Goal: Information Seeking & Learning: Get advice/opinions

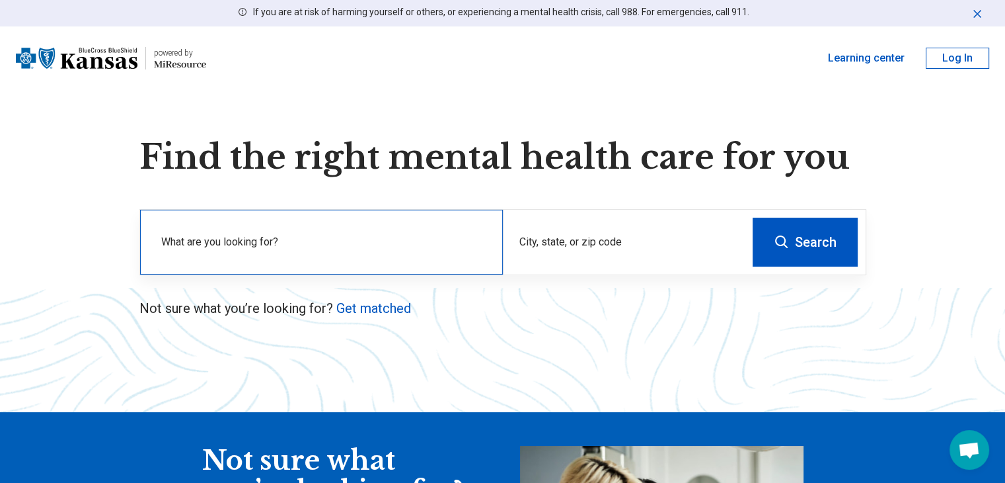
click at [496, 272] on div "What are you looking for?" at bounding box center [321, 242] width 363 height 65
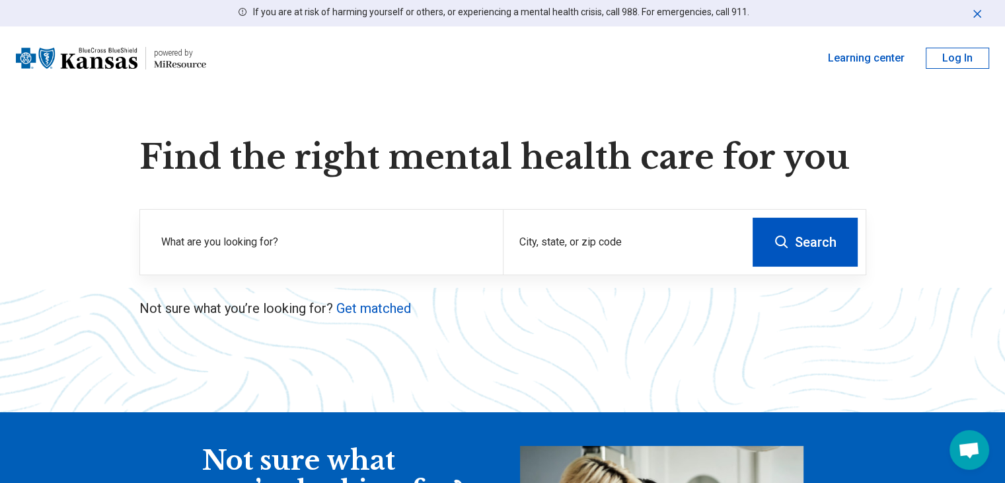
click at [414, 310] on p "Not sure what you’re looking for? Get matched" at bounding box center [502, 308] width 727 height 19
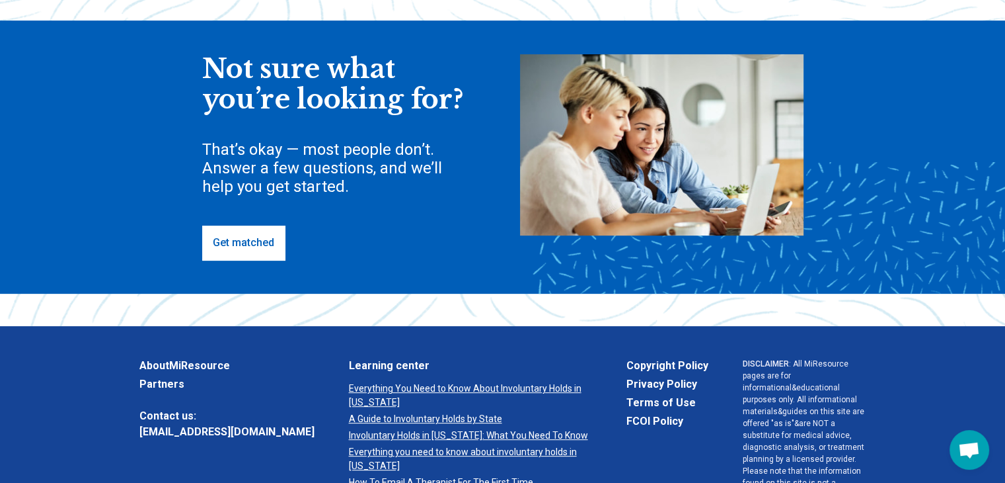
scroll to position [463, 0]
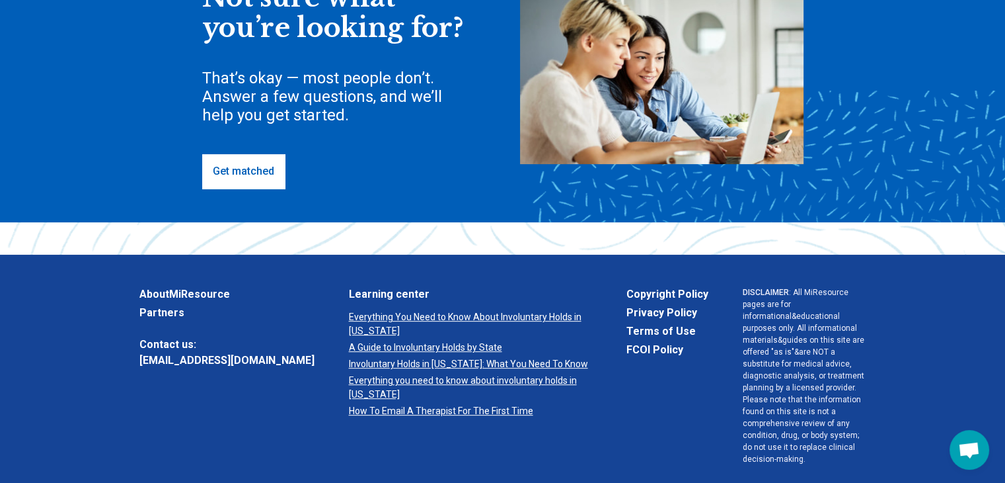
click at [246, 171] on link "Get matched" at bounding box center [243, 171] width 83 height 34
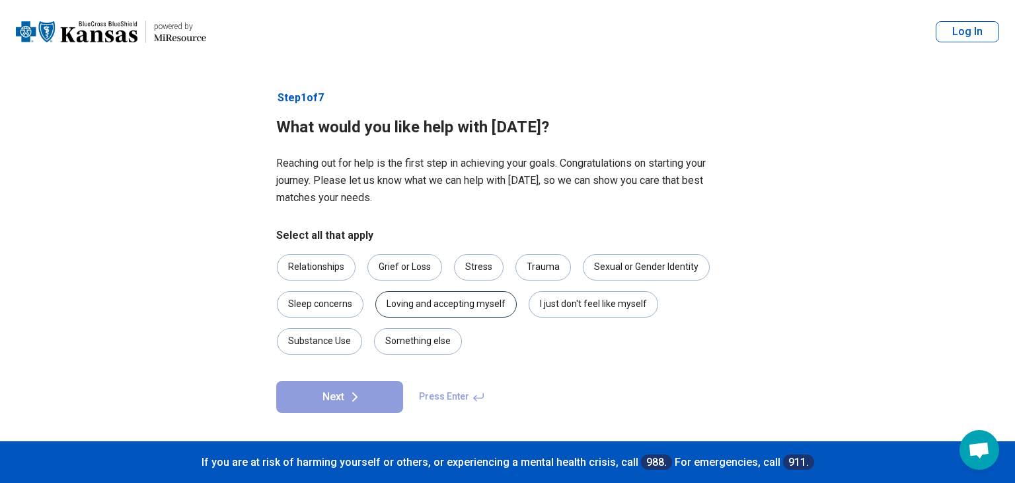
drag, startPoint x: 469, startPoint y: 311, endPoint x: 481, endPoint y: 314, distance: 11.5
click at [469, 314] on div "Loving and accepting myself" at bounding box center [445, 304] width 141 height 26
click at [415, 332] on div "Something else" at bounding box center [418, 341] width 88 height 26
click at [361, 397] on icon at bounding box center [355, 397] width 16 height 16
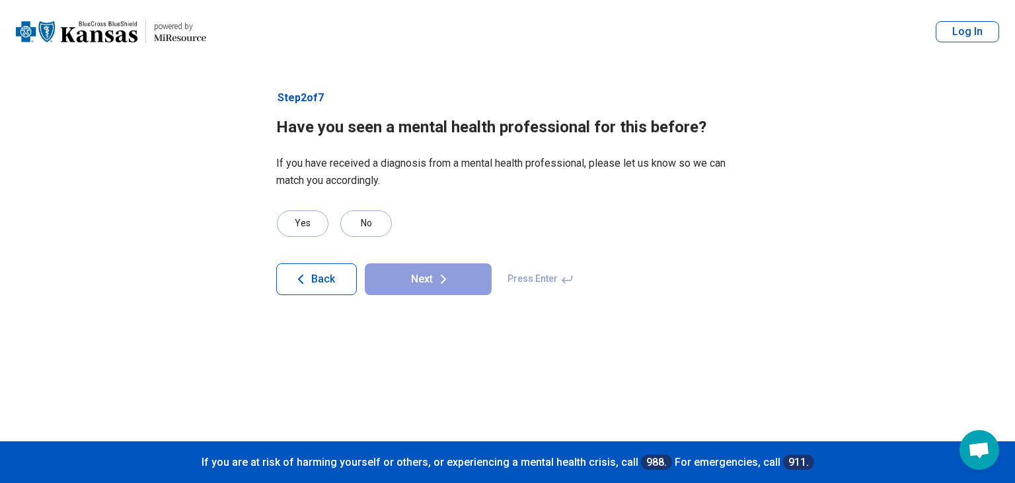
drag, startPoint x: 356, startPoint y: 231, endPoint x: 424, endPoint y: 251, distance: 70.9
click at [360, 231] on div "No" at bounding box center [366, 223] width 52 height 26
click at [465, 281] on button "Next" at bounding box center [428, 279] width 127 height 32
click at [355, 225] on div "No" at bounding box center [366, 223] width 52 height 26
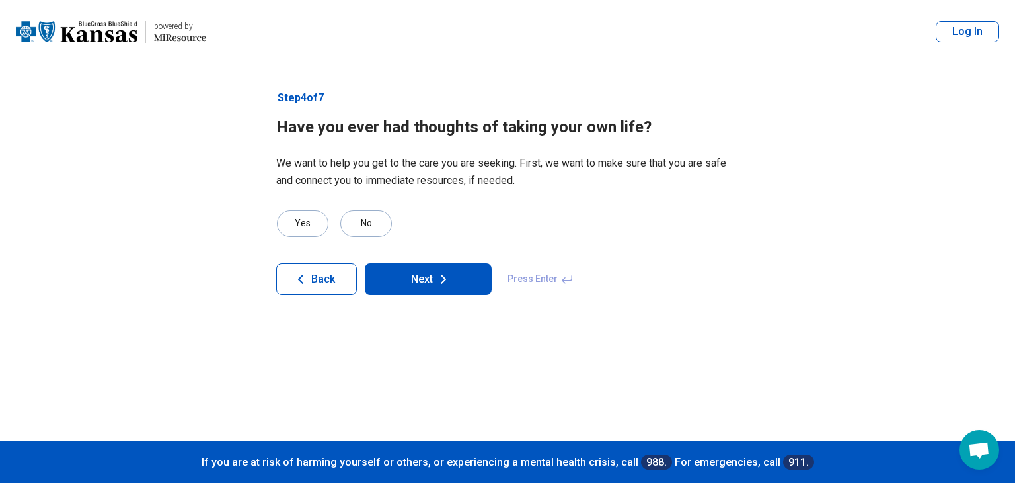
click at [410, 282] on button "Next" at bounding box center [428, 279] width 127 height 32
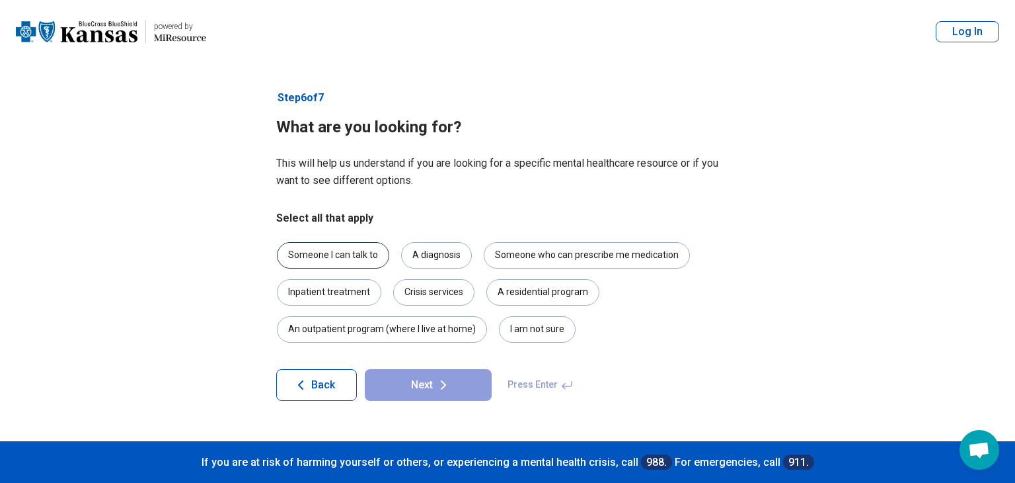
click at [357, 254] on div "Someone I can talk to" at bounding box center [333, 255] width 112 height 26
click at [533, 338] on div "I am not sure" at bounding box center [537, 329] width 77 height 26
click at [452, 387] on button "Next" at bounding box center [428, 385] width 127 height 32
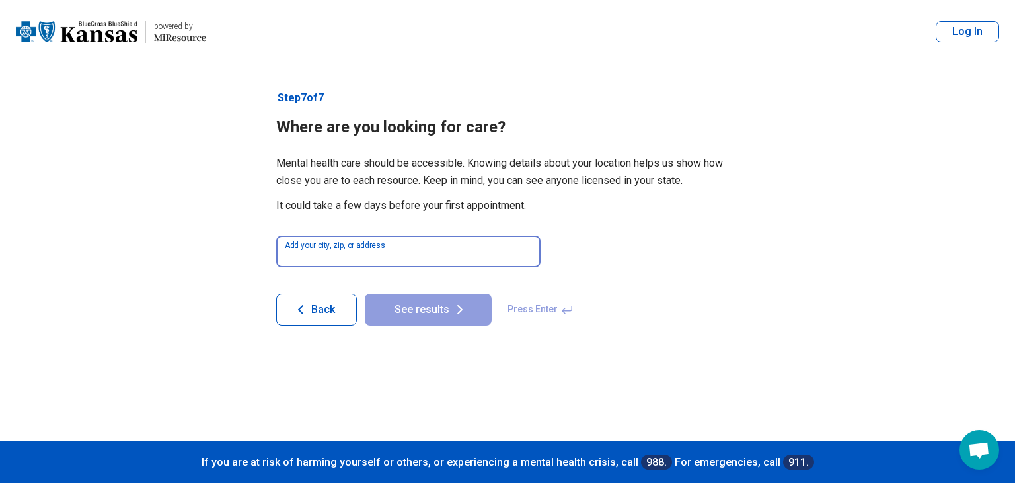
click at [493, 248] on input at bounding box center [408, 251] width 264 height 32
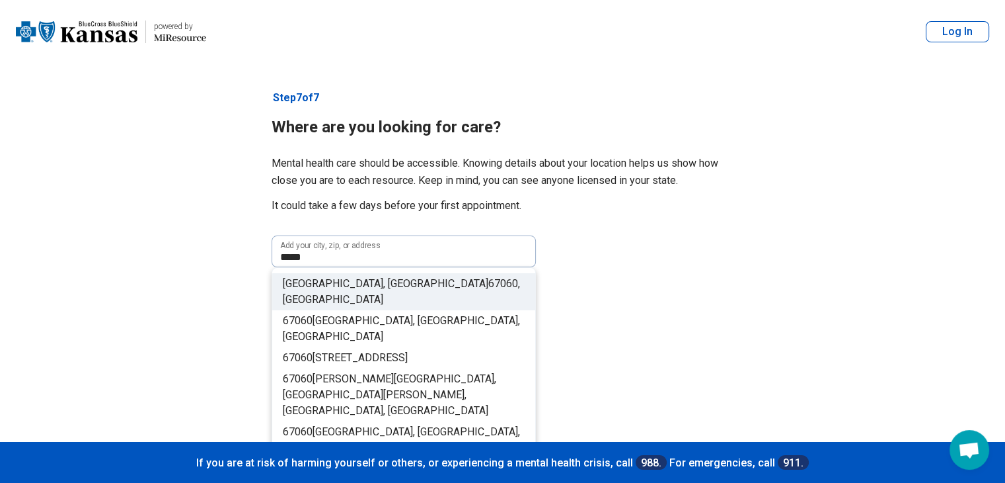
click at [459, 282] on li "[GEOGRAPHIC_DATA] , [GEOGRAPHIC_DATA]" at bounding box center [403, 291] width 263 height 37
type input "**********"
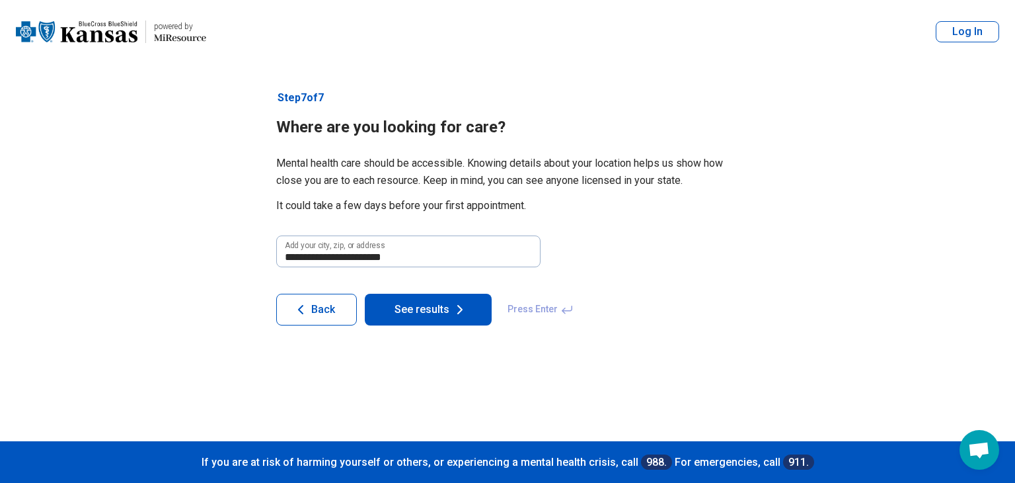
click at [414, 315] on button "See results" at bounding box center [428, 309] width 127 height 32
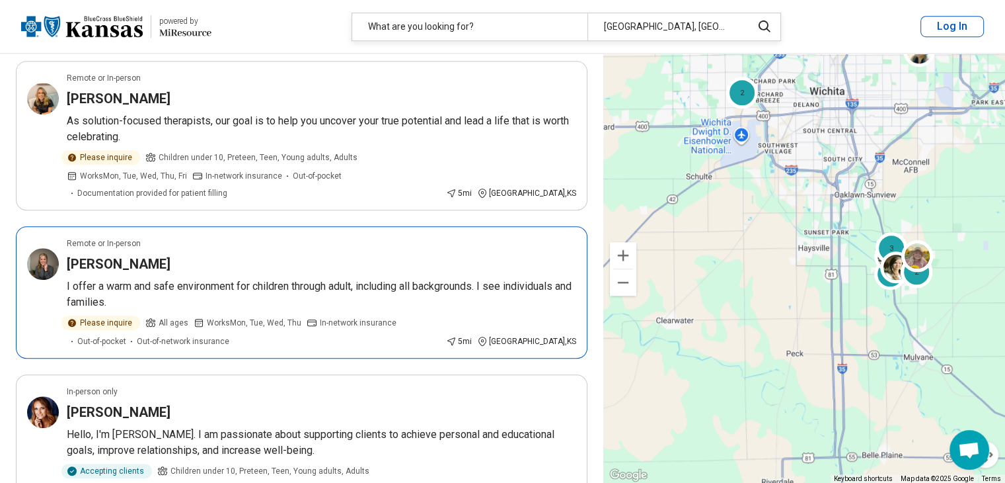
scroll to position [1058, 0]
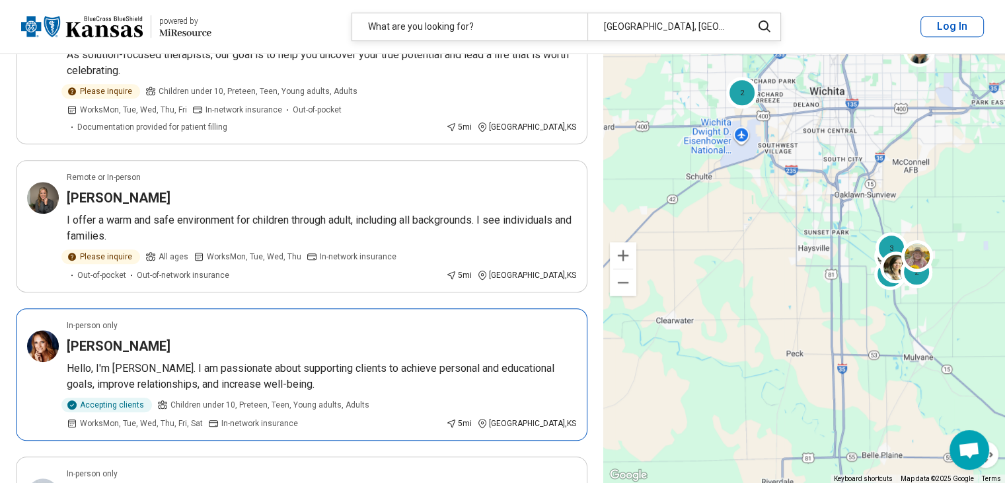
click at [441, 397] on div "Accepting clients Children under 10, Preteen, Teen, Young adults, Adults Works …" at bounding box center [254, 413] width 374 height 32
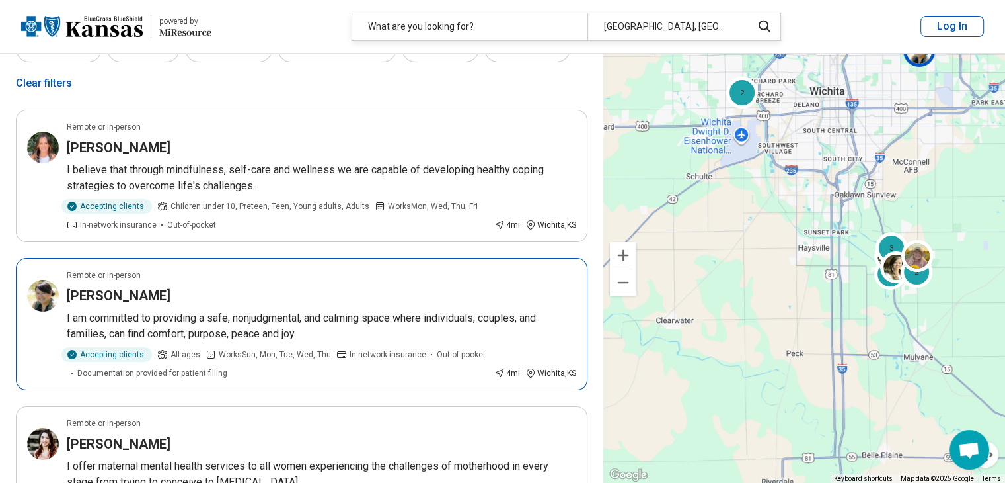
scroll to position [66, 0]
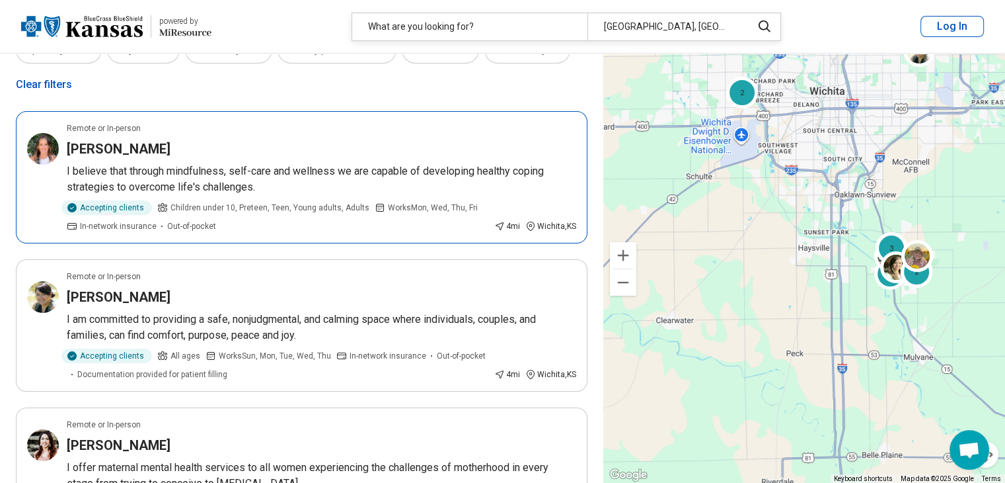
click at [393, 181] on p "I believe that through mindfulness, self-care and wellness we are capable of de…" at bounding box center [322, 179] width 510 height 32
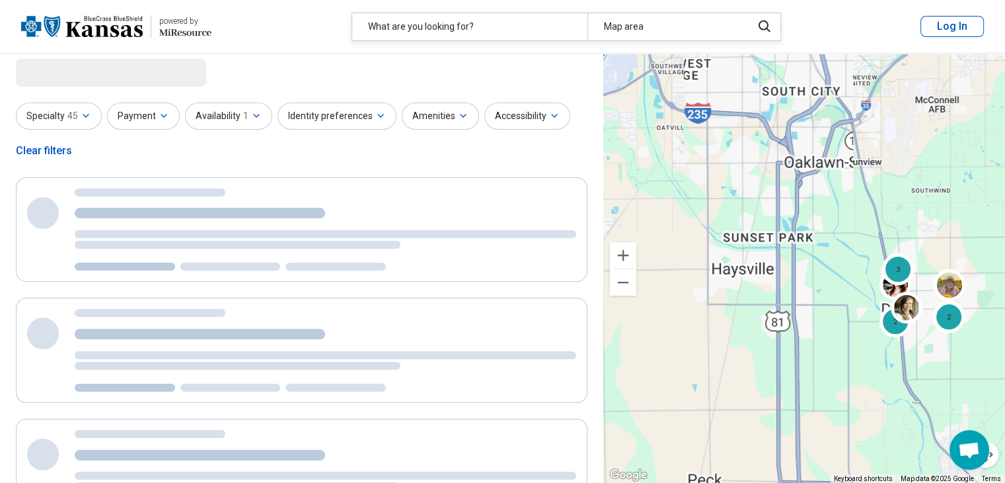
scroll to position [0, 0]
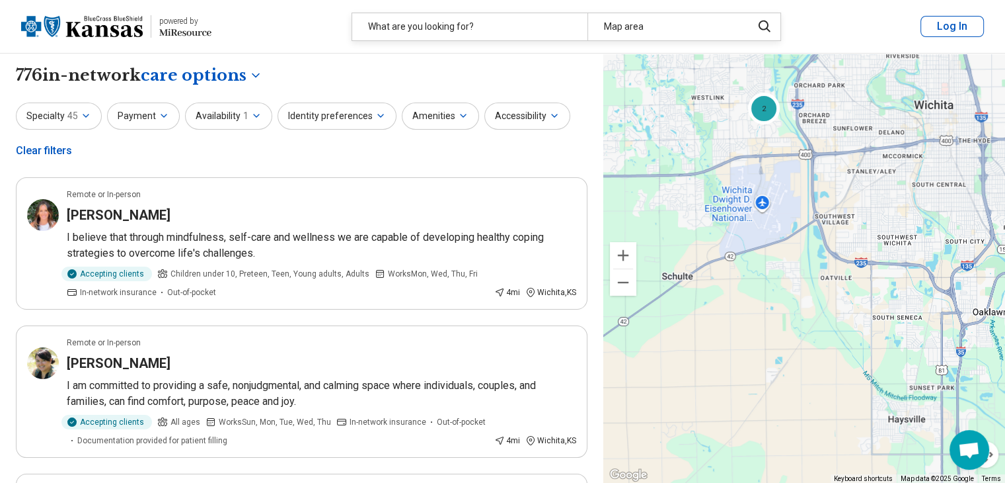
drag, startPoint x: 701, startPoint y: 165, endPoint x: 859, endPoint y: 303, distance: 209.4
click at [859, 303] on div "2 2 5 3 2 2 2" at bounding box center [804, 269] width 402 height 430
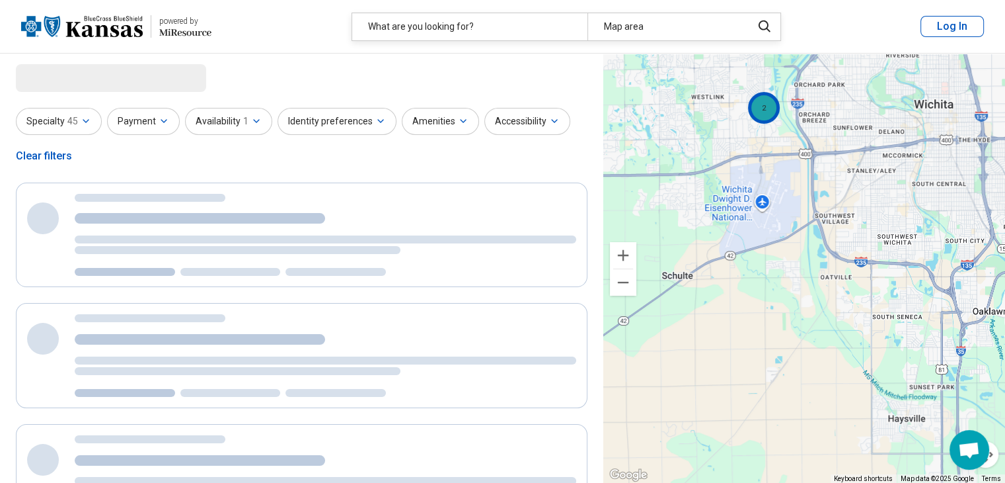
select select "***"
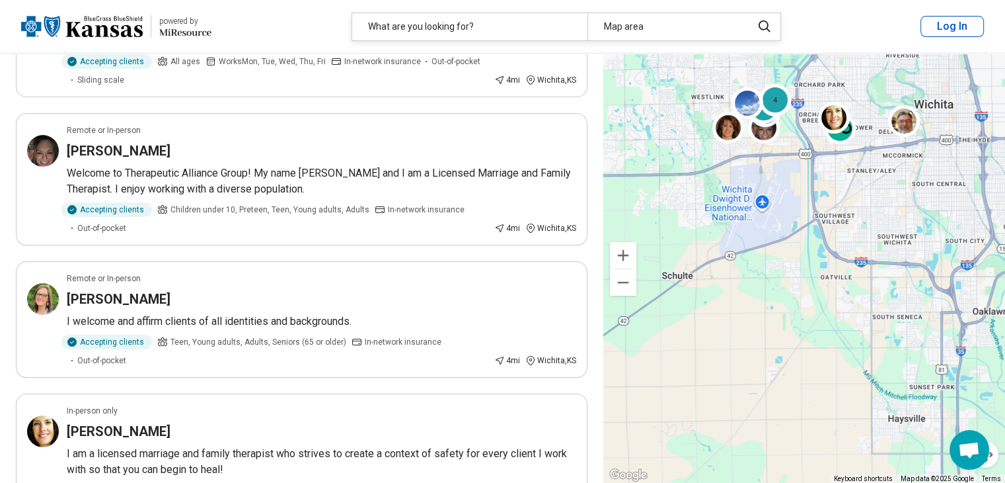
scroll to position [198, 0]
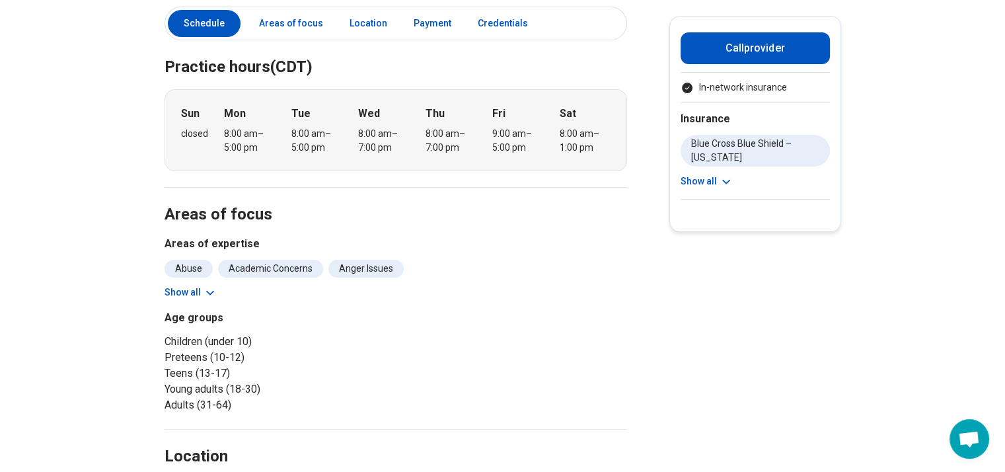
scroll to position [264, 0]
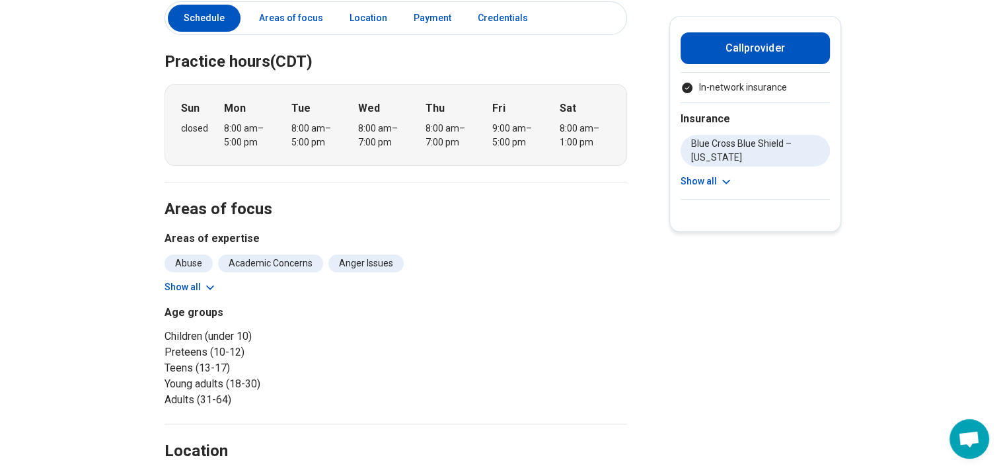
click at [207, 281] on icon at bounding box center [210, 287] width 13 height 13
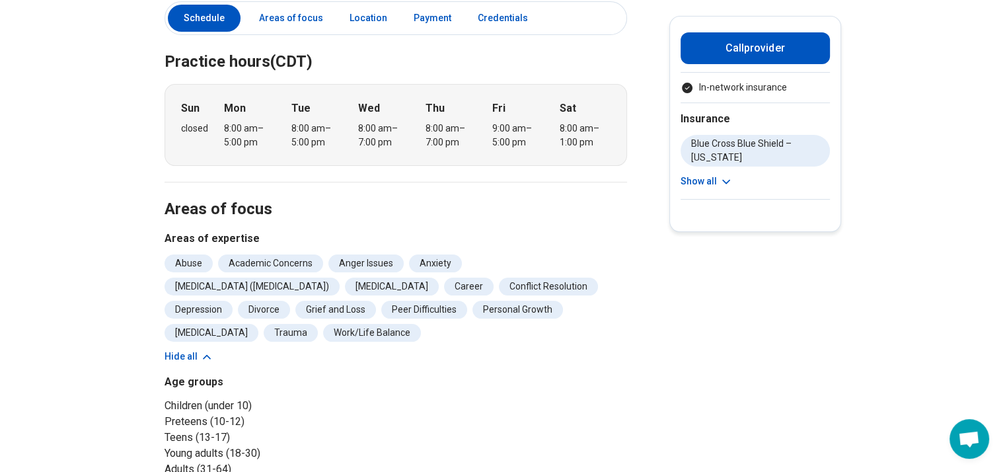
click at [706, 188] on div "Insurance Blue Cross Blue Shield – Kansas KanCare – Kansas Show all" at bounding box center [755, 150] width 149 height 97
click at [703, 180] on button "Show all" at bounding box center [707, 181] width 52 height 14
click at [365, 324] on li "Work/Life Balance" at bounding box center [372, 333] width 98 height 18
click at [368, 324] on li "Work/Life Balance" at bounding box center [372, 333] width 98 height 18
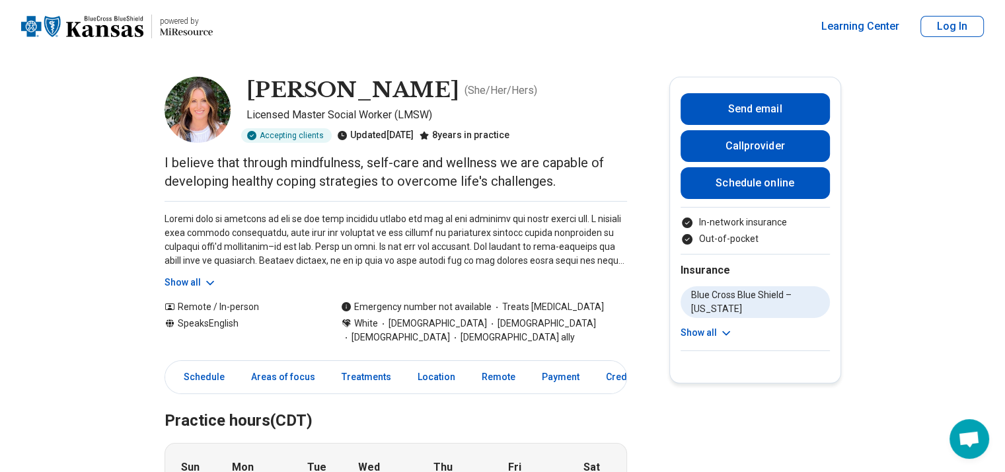
click at [204, 284] on button "Show all" at bounding box center [191, 283] width 52 height 14
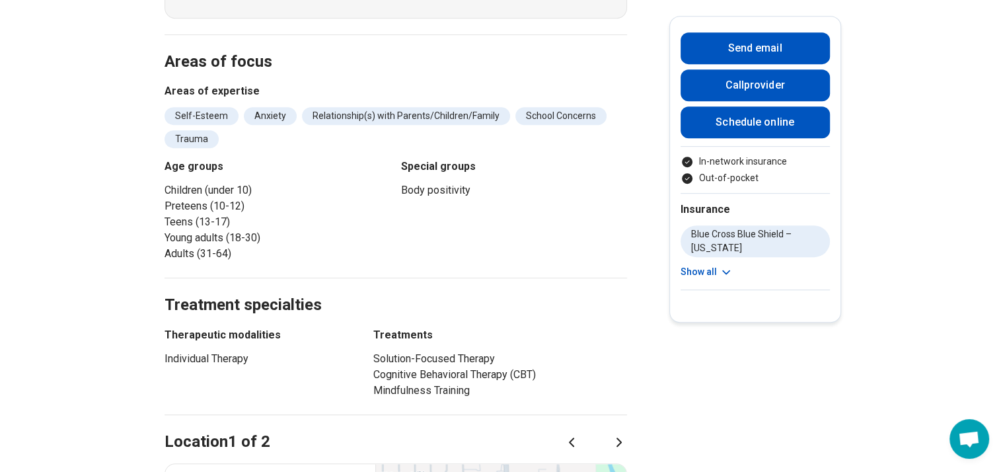
scroll to position [595, 0]
